Goal: Information Seeking & Learning: Learn about a topic

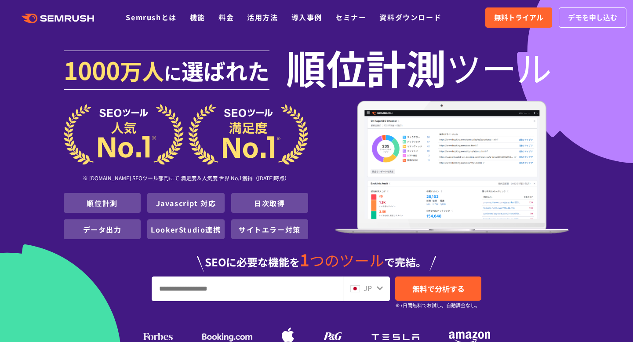
click at [221, 290] on input "URL、キーワードを入力してください" at bounding box center [247, 289] width 190 height 24
paste input "**********"
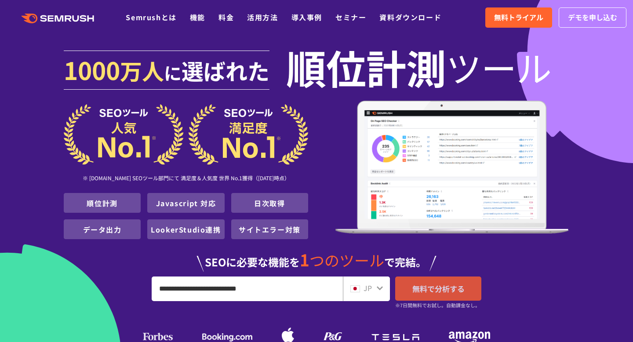
type input "**********"
click at [429, 297] on link "無料で分析する" at bounding box center [438, 288] width 86 height 24
